Goal: Find specific page/section: Find specific page/section

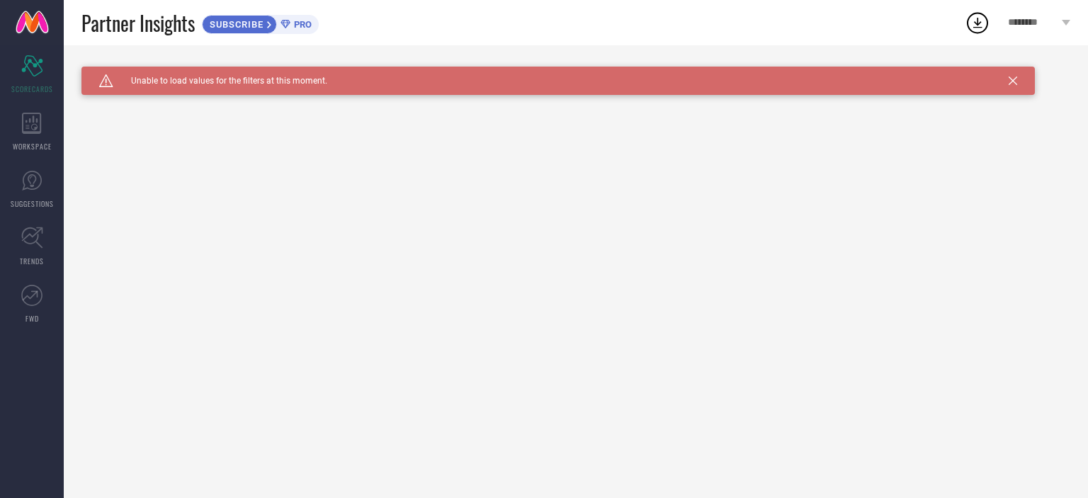
click at [1009, 78] on icon at bounding box center [1013, 81] width 9 height 9
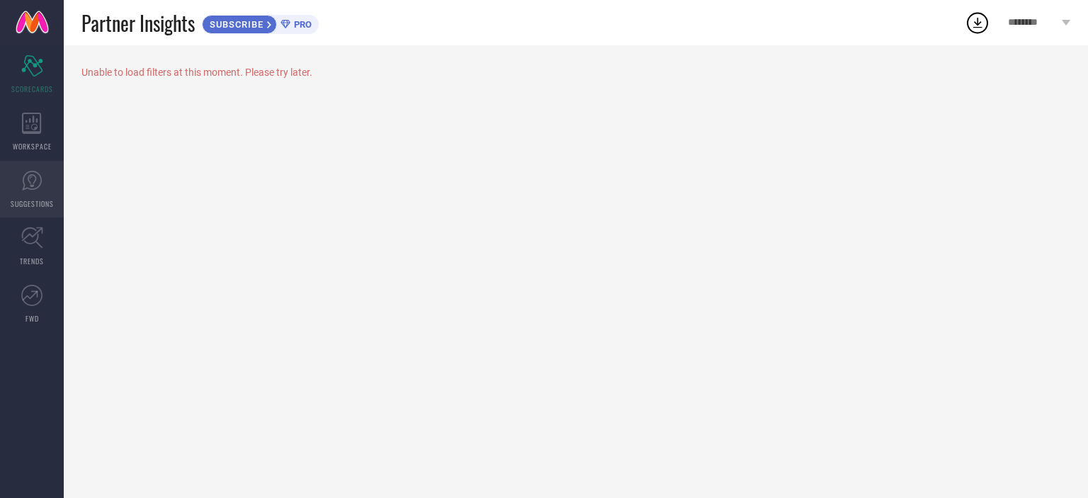
click at [52, 178] on link "SUGGESTIONS" at bounding box center [32, 189] width 64 height 57
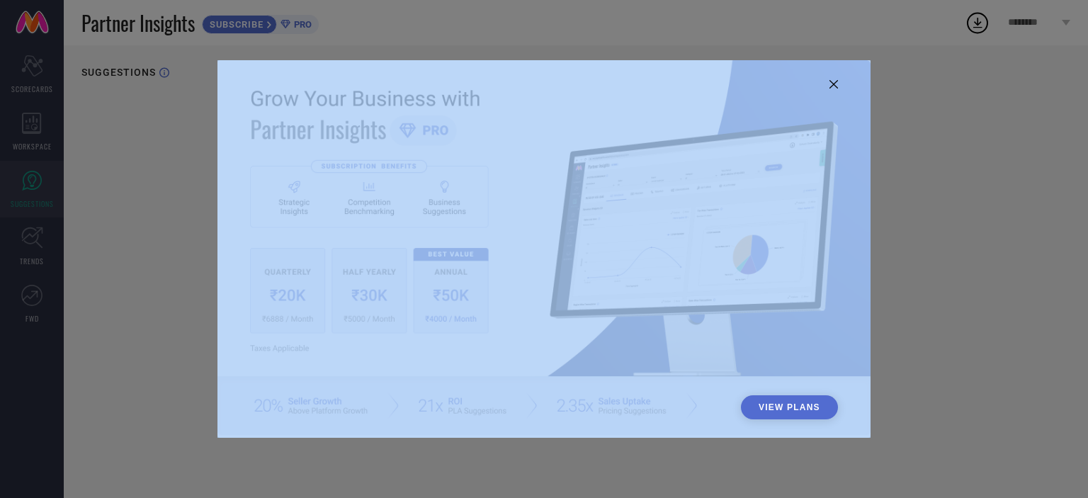
click at [52, 178] on div "View Plans" at bounding box center [544, 249] width 1088 height 498
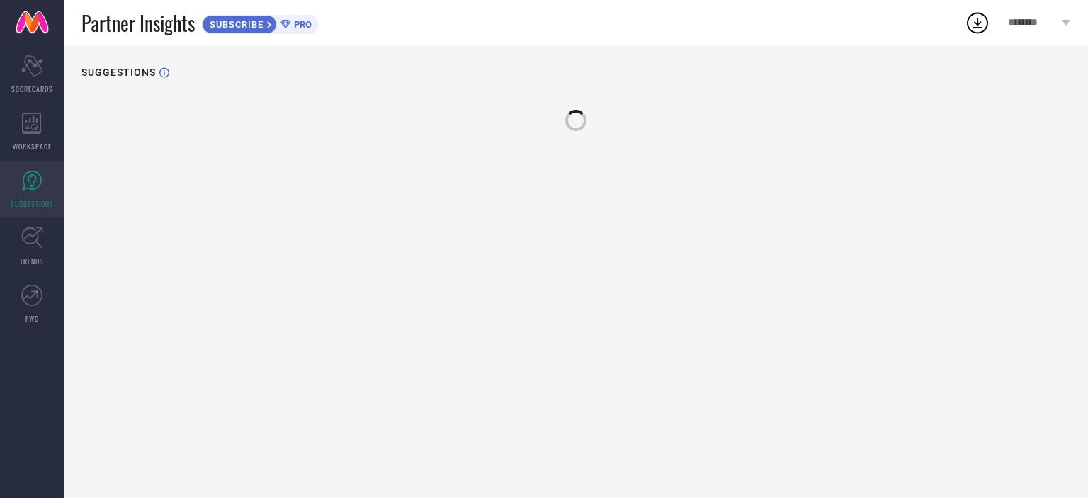
click at [52, 178] on link "SUGGESTIONS" at bounding box center [32, 189] width 64 height 57
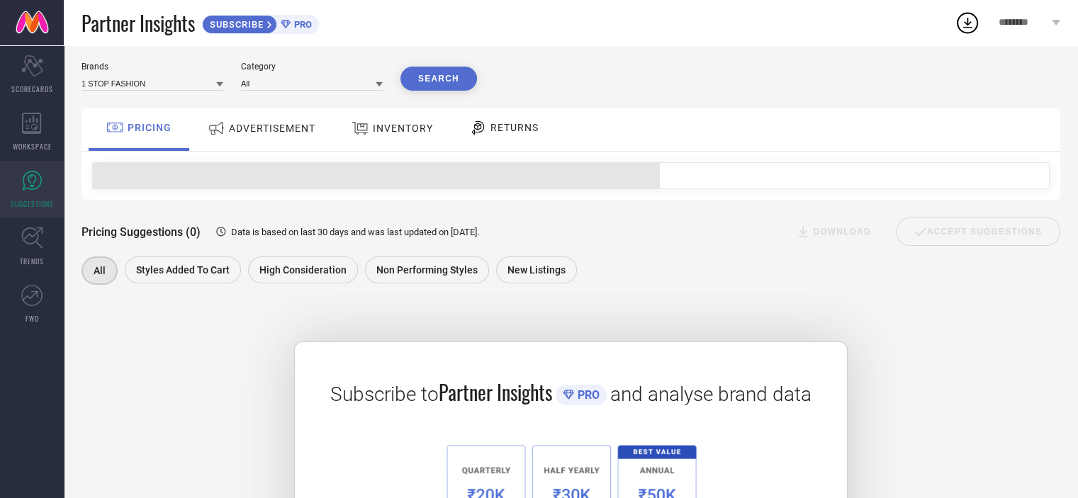
scroll to position [37, 0]
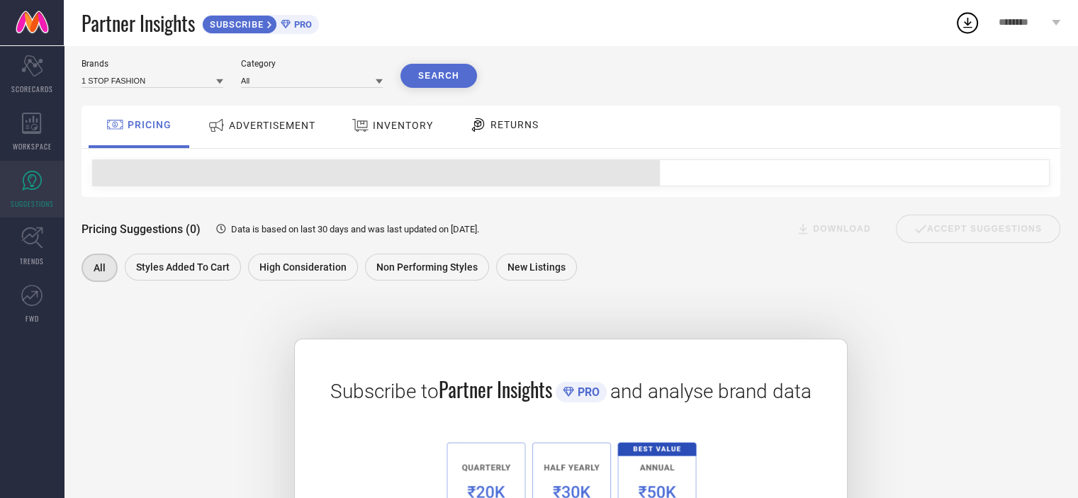
click at [308, 137] on div "ADVERTISEMENT" at bounding box center [261, 126] width 115 height 26
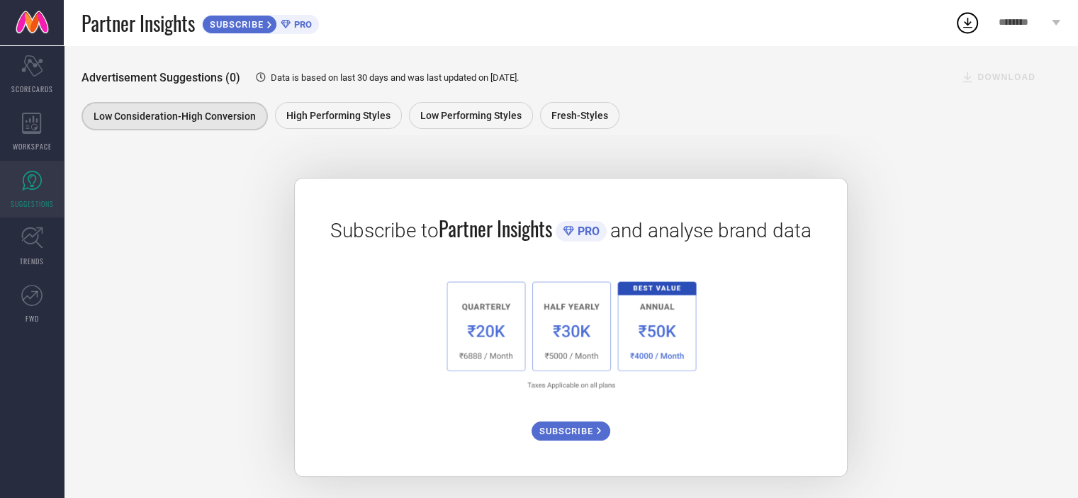
scroll to position [200, 0]
